Goal: Task Accomplishment & Management: Manage account settings

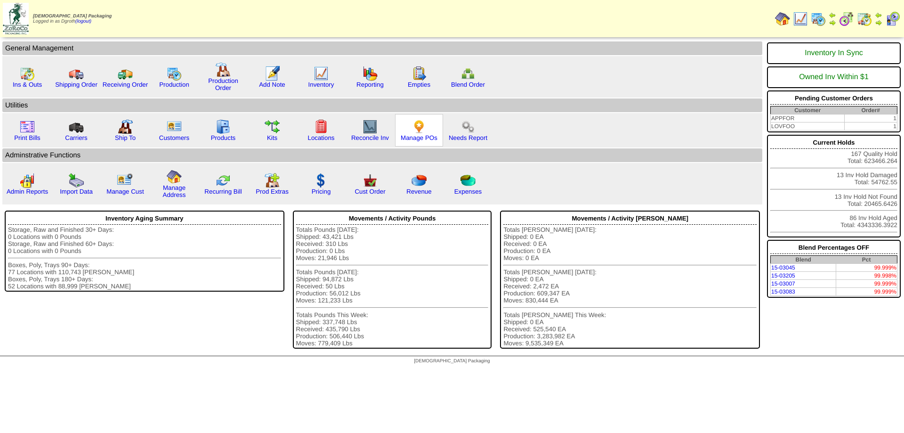
click at [420, 128] on img at bounding box center [419, 126] width 15 height 15
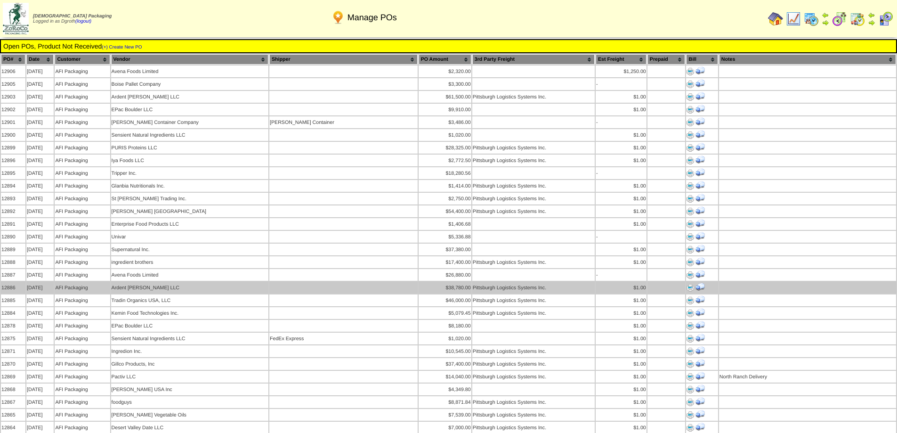
click at [281, 282] on td at bounding box center [343, 288] width 148 height 12
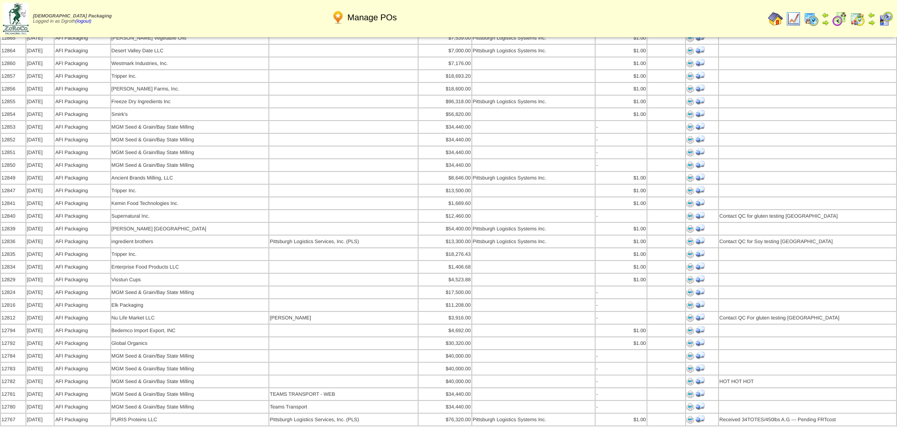
scroll to position [330, 0]
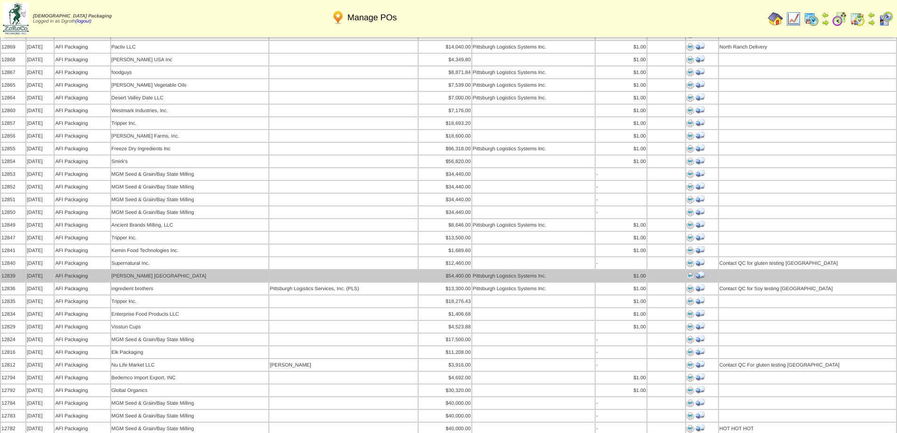
click at [538, 270] on td "Pittsburgh Logistics Systems Inc." at bounding box center [533, 276] width 122 height 12
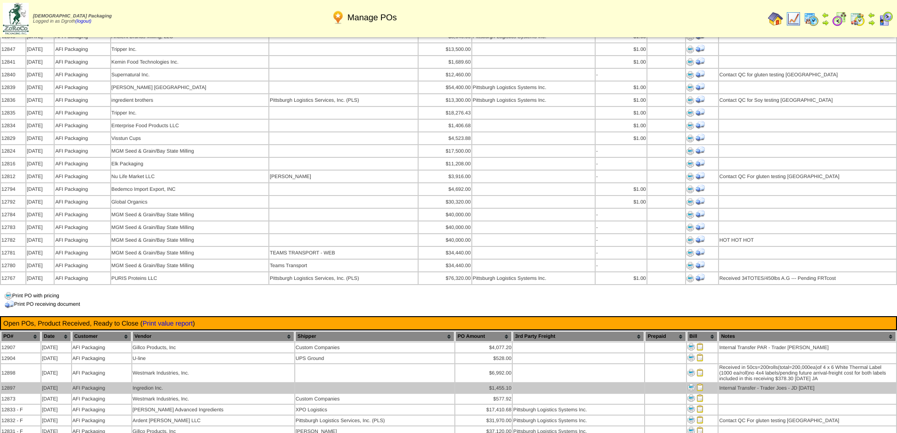
scroll to position [612, 0]
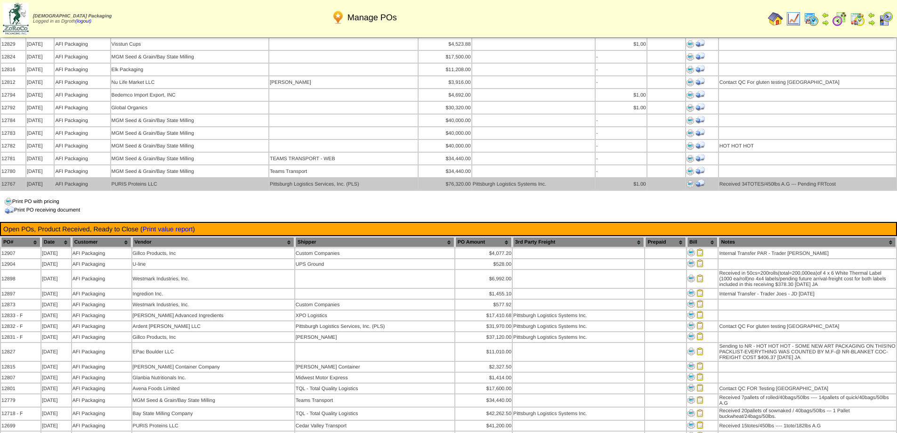
scroll to position [518, 0]
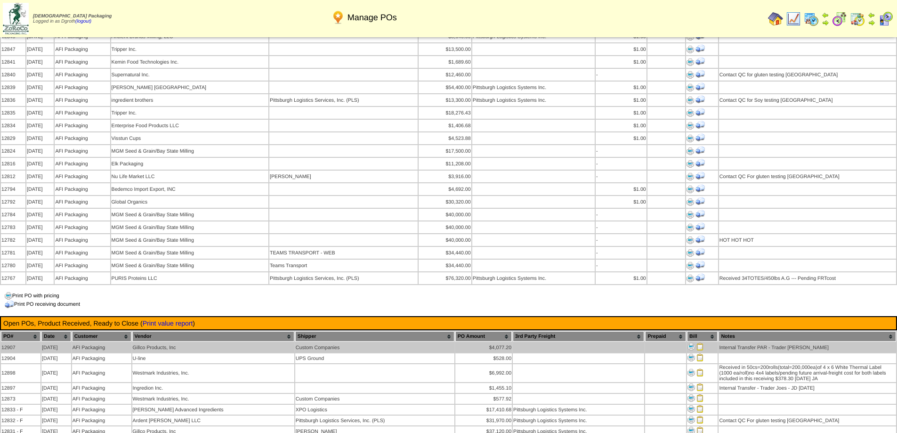
click at [142, 342] on td "Gillco Products, Inc" at bounding box center [213, 347] width 162 height 10
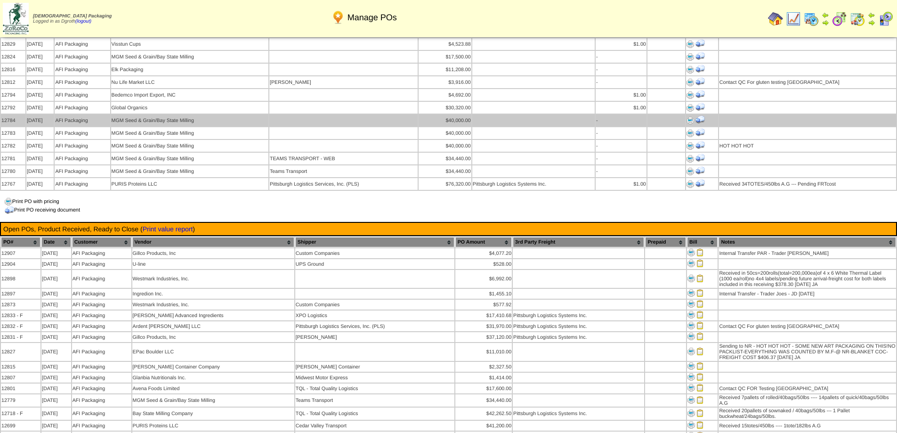
scroll to position [565, 0]
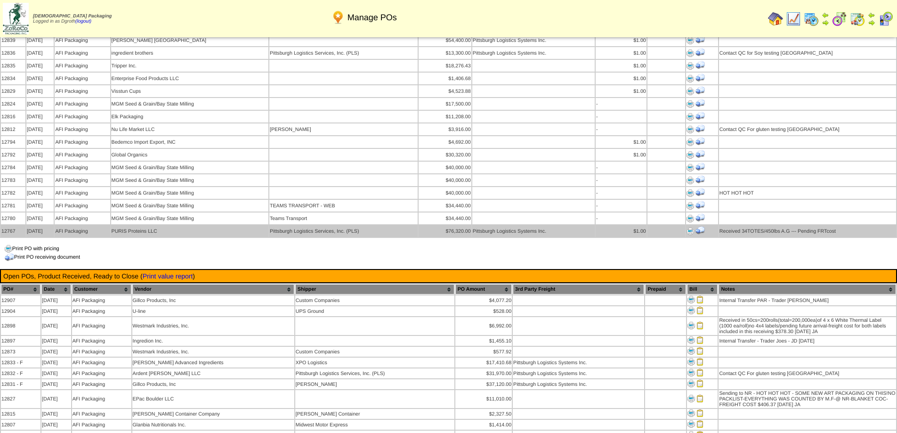
click at [700, 226] on img at bounding box center [700, 230] width 9 height 9
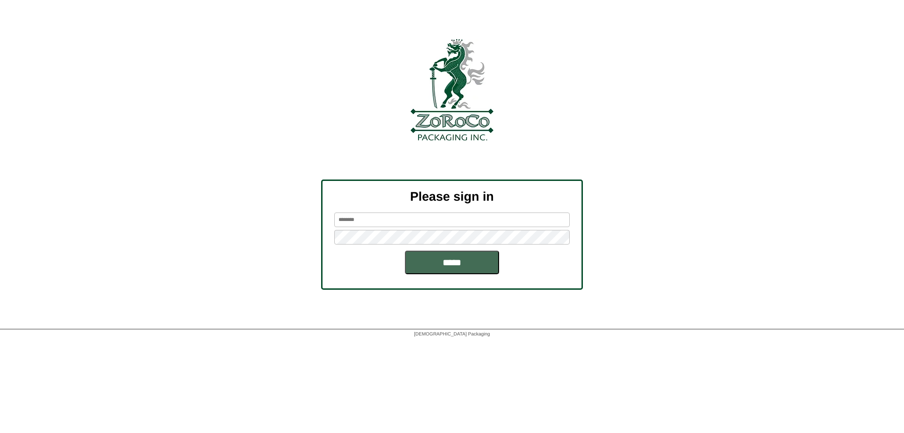
type input "******"
click at [446, 272] on input "*****" at bounding box center [452, 263] width 94 height 24
